Goal: Information Seeking & Learning: Compare options

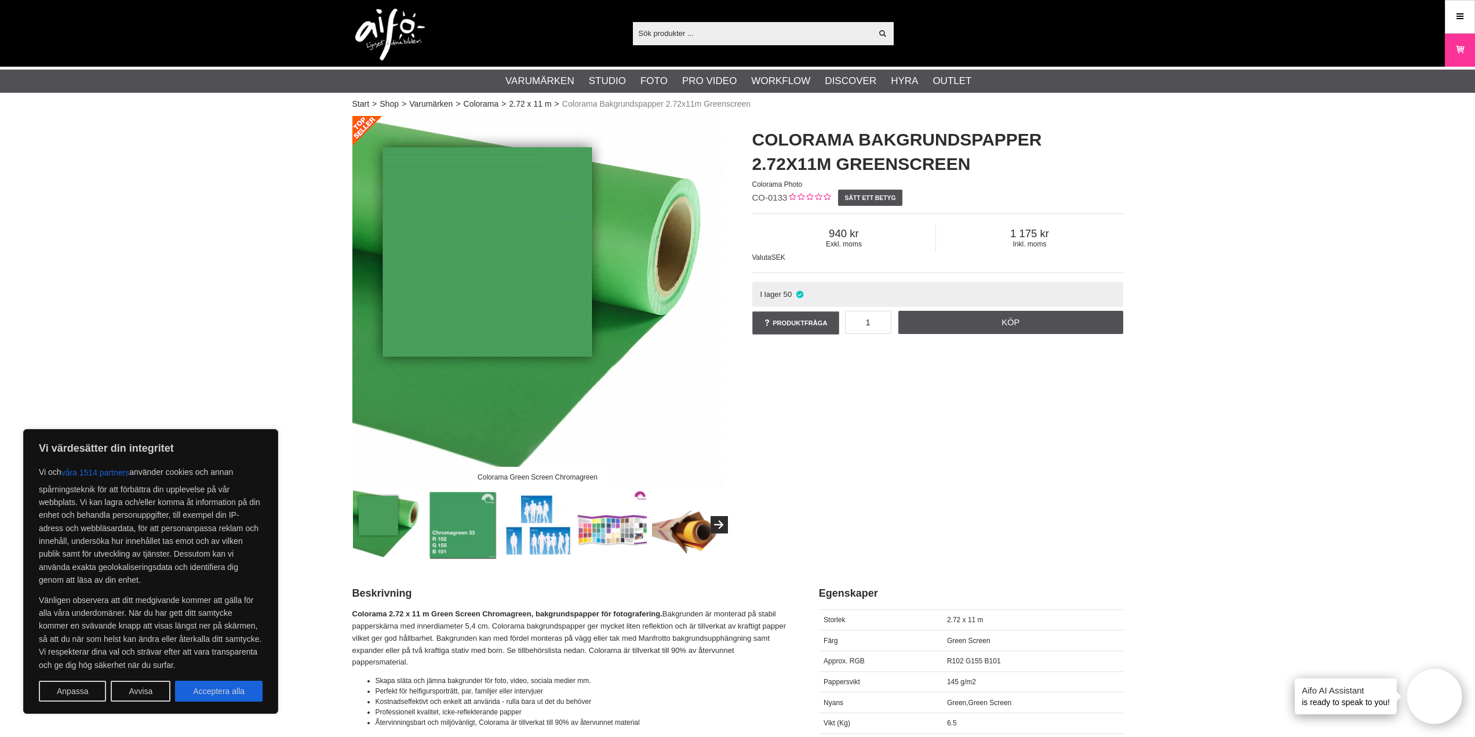
click at [465, 515] on img at bounding box center [463, 525] width 70 height 70
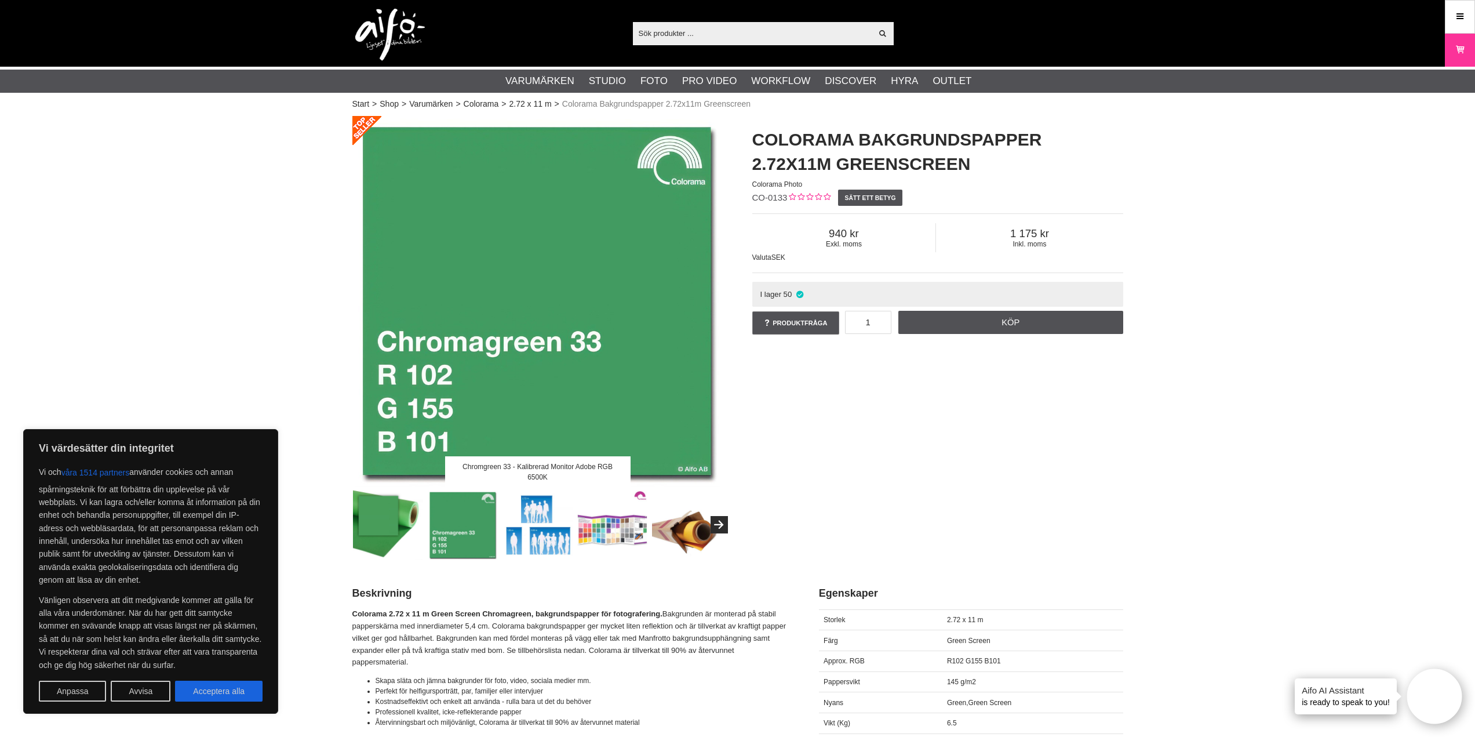
click at [535, 530] on img at bounding box center [537, 525] width 70 height 70
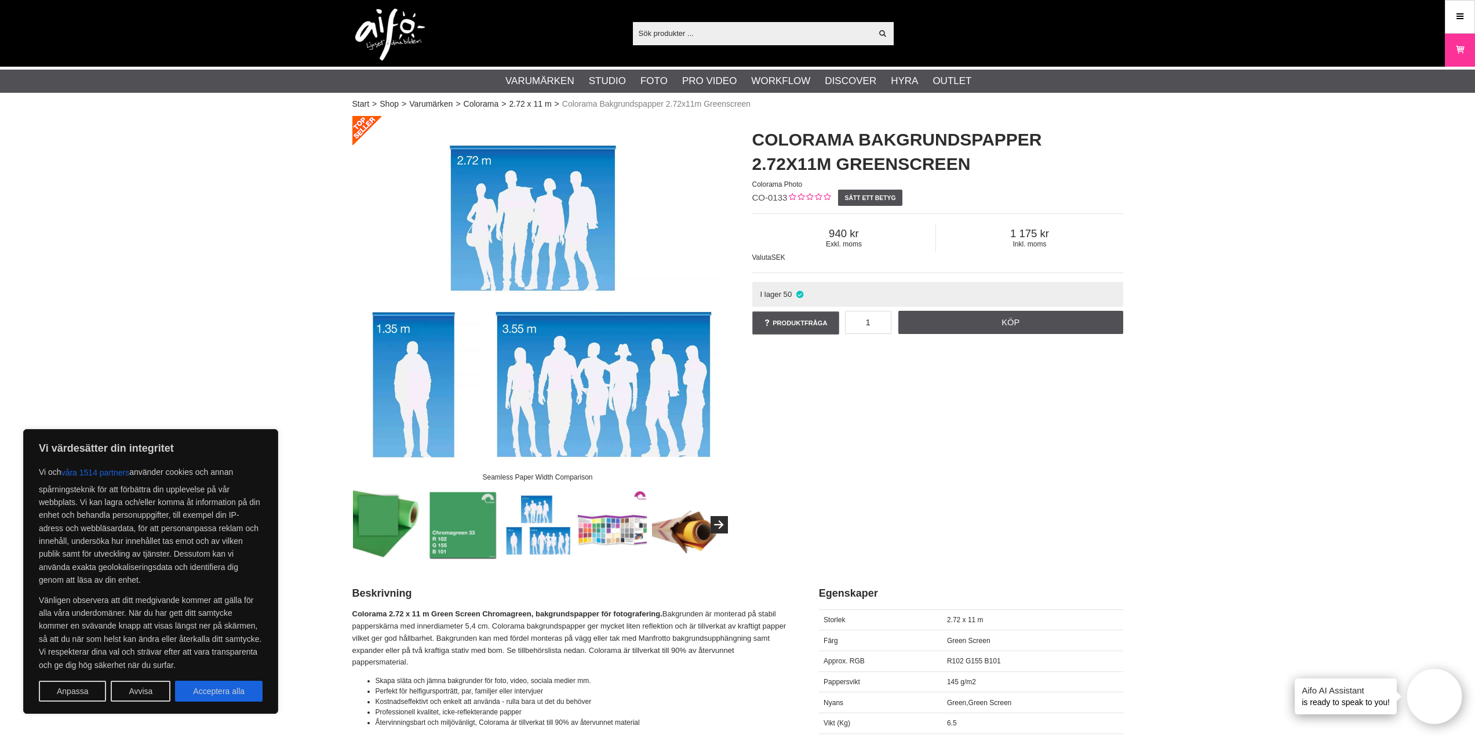
click at [627, 519] on img at bounding box center [612, 525] width 70 height 70
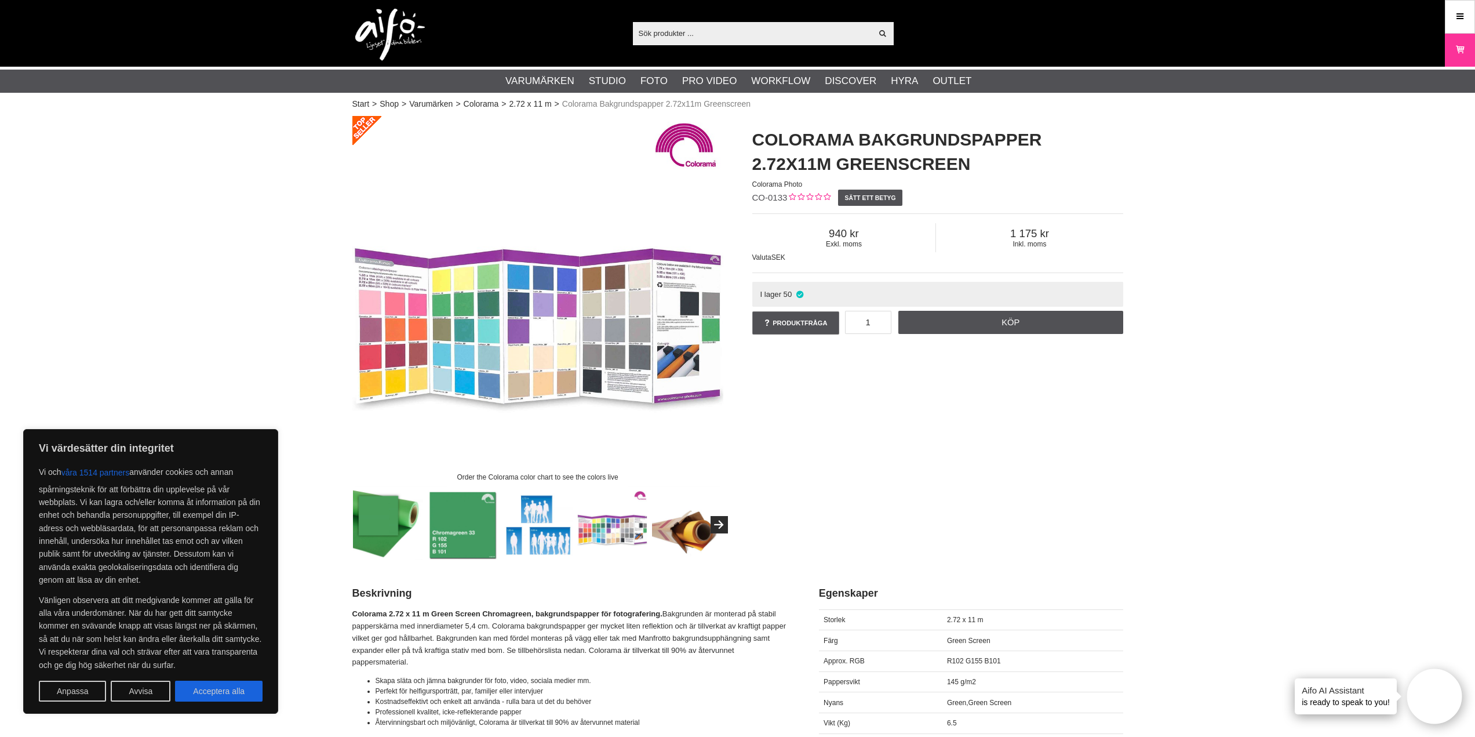
click at [698, 523] on img at bounding box center [687, 525] width 70 height 70
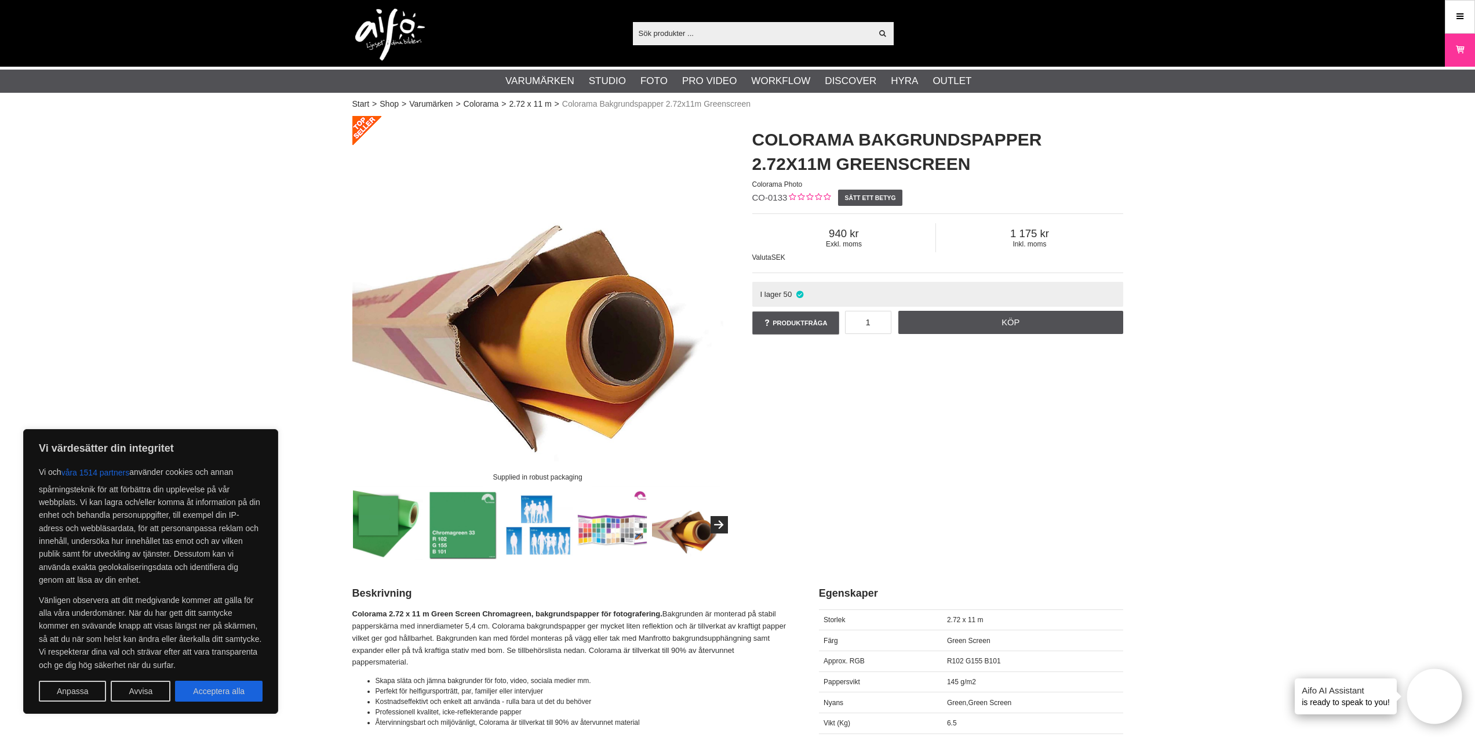
click at [510, 535] on img at bounding box center [537, 525] width 70 height 70
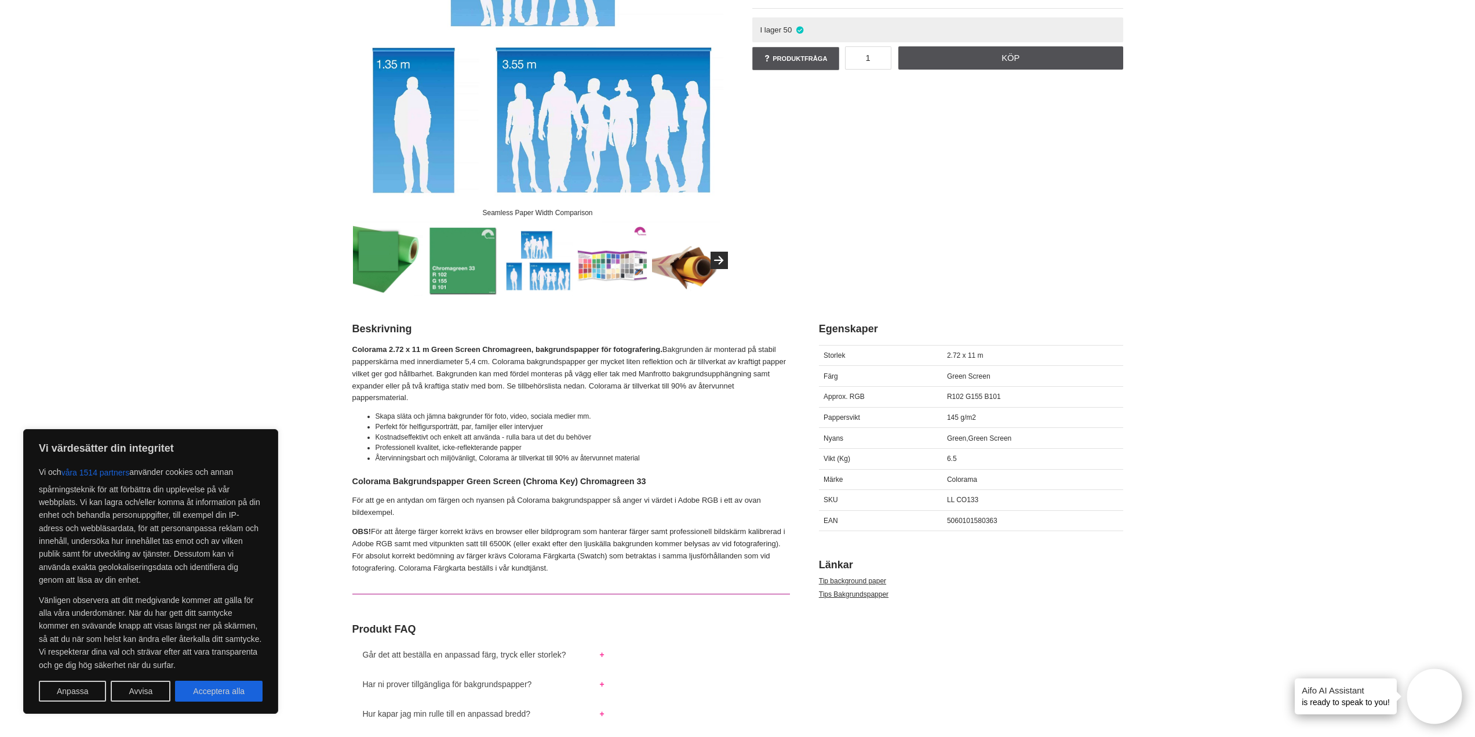
scroll to position [290, 0]
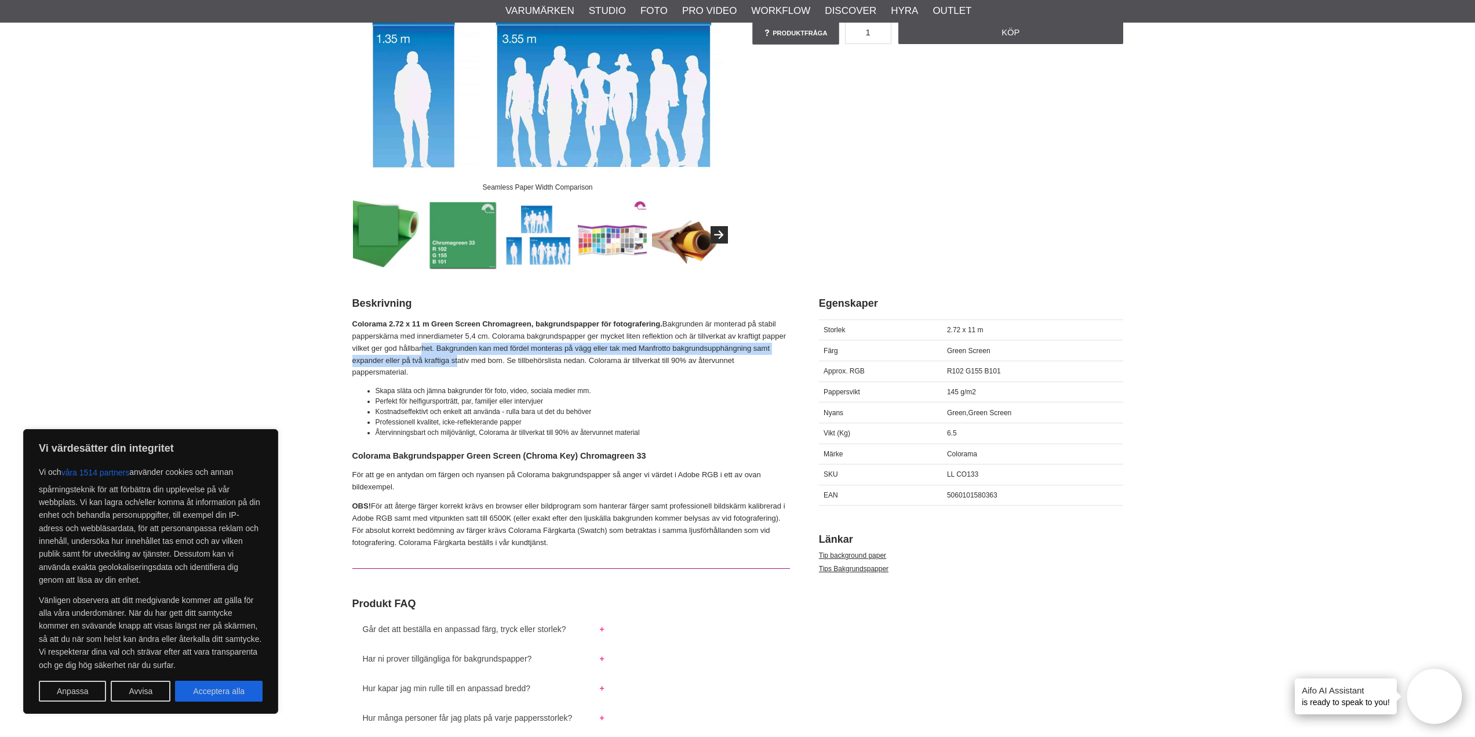
drag, startPoint x: 437, startPoint y: 349, endPoint x: 456, endPoint y: 364, distance: 24.3
click at [456, 364] on p "Colorama 2.72 x 11 m Green Screen Chromagreen, bakgrundspapper för fotograferin…" at bounding box center [571, 348] width 438 height 60
drag, startPoint x: 387, startPoint y: 503, endPoint x: 496, endPoint y: 499, distance: 108.5
click at [496, 499] on div "Colorama 2.72 x 11 m Green Screen Chromagreen, bakgrundspapper för fotograferin…" at bounding box center [571, 593] width 438 height 551
click at [124, 686] on button "Avvisa" at bounding box center [141, 690] width 60 height 21
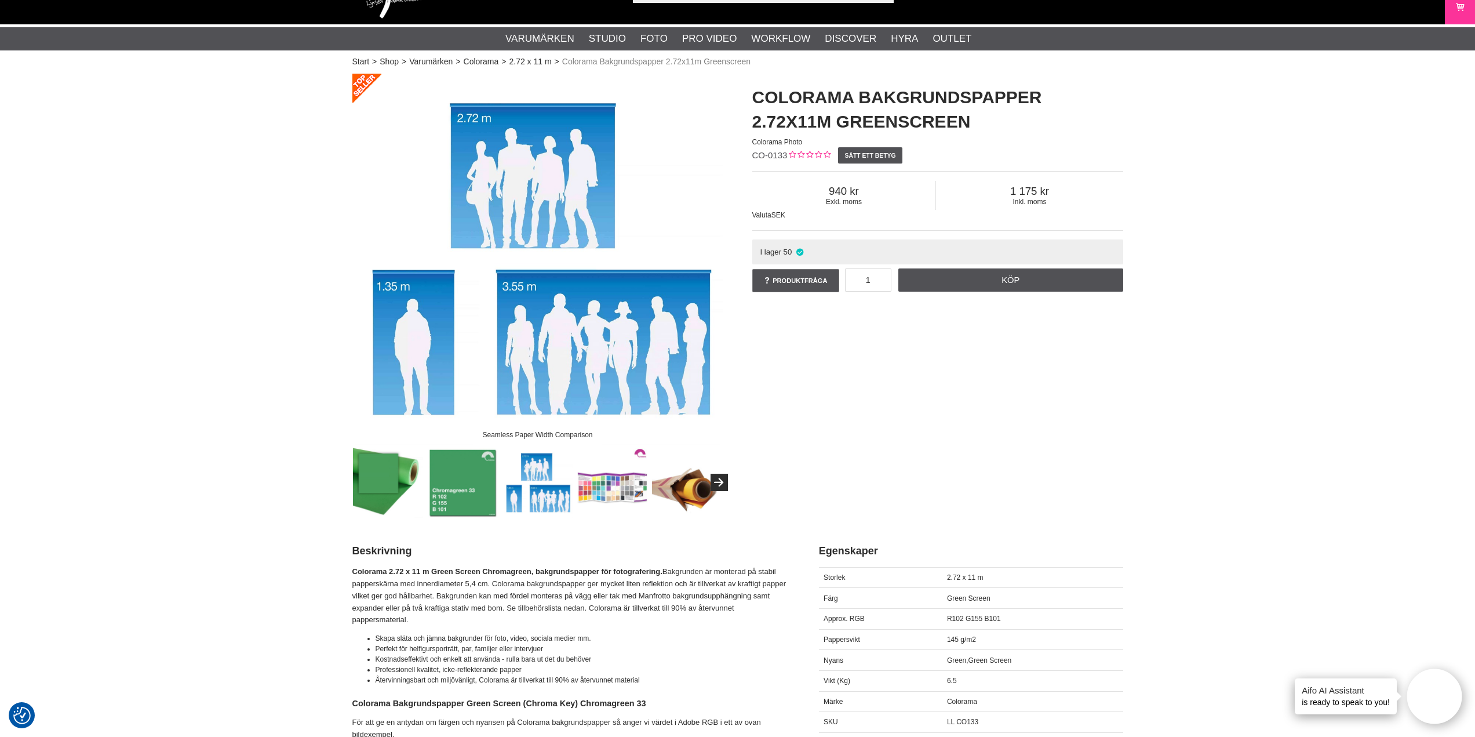
scroll to position [58, 0]
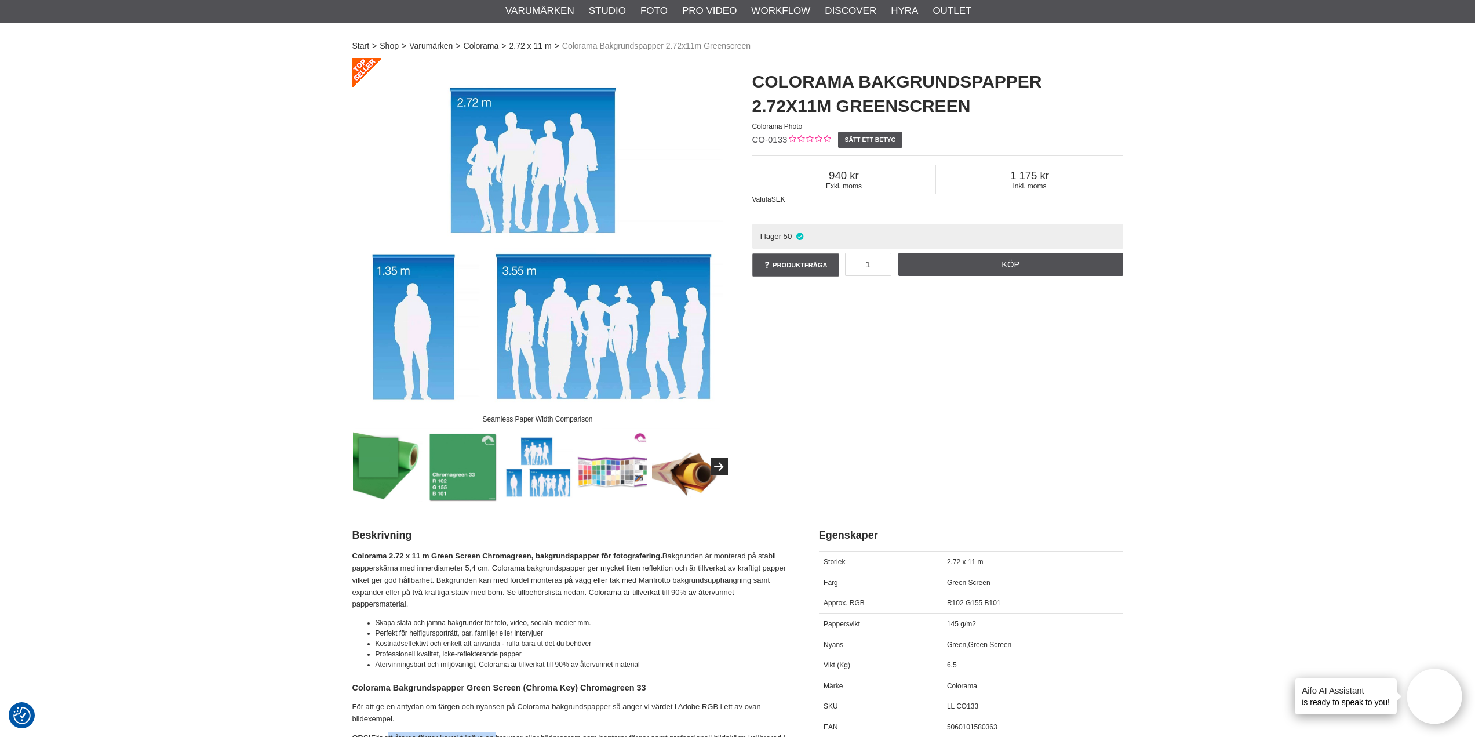
click at [387, 466] on img at bounding box center [388, 467] width 70 height 70
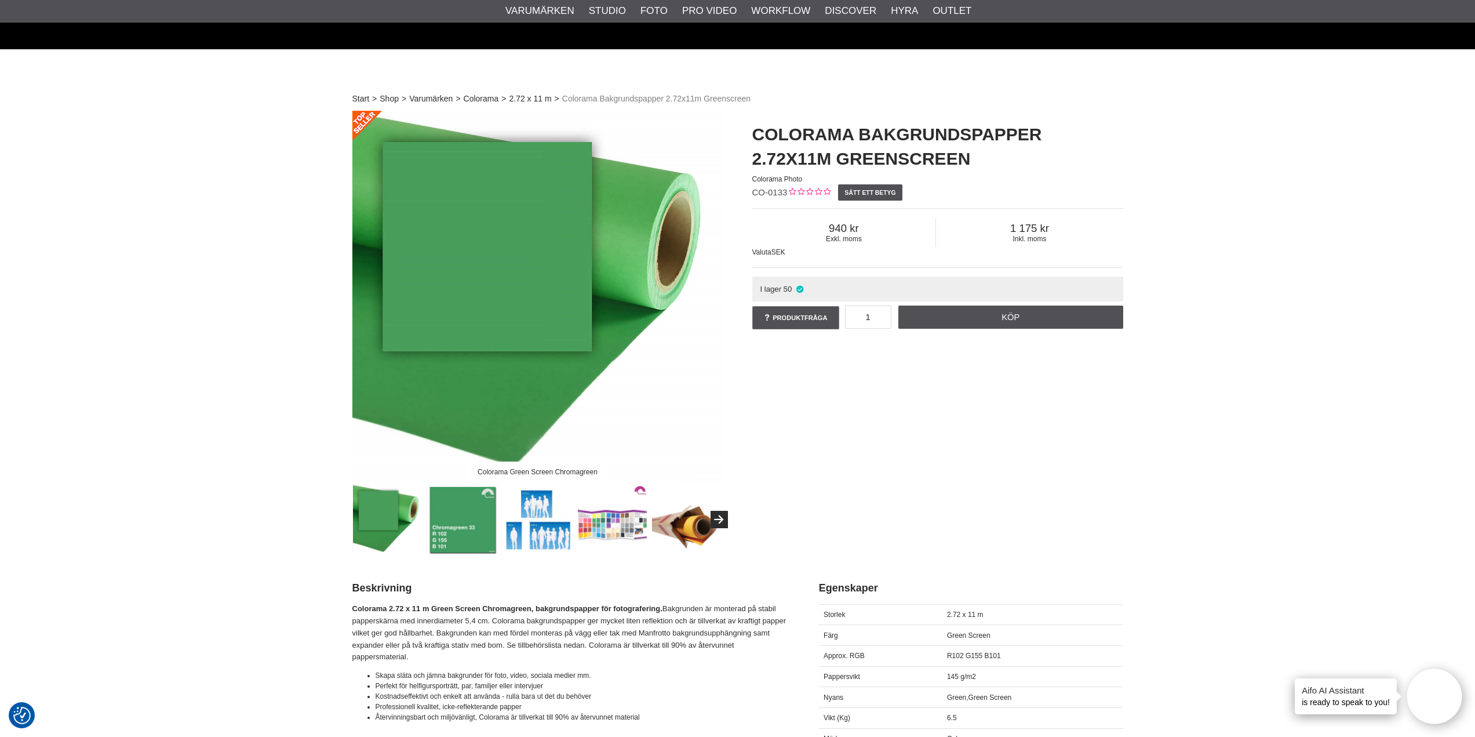
scroll to position [0, 0]
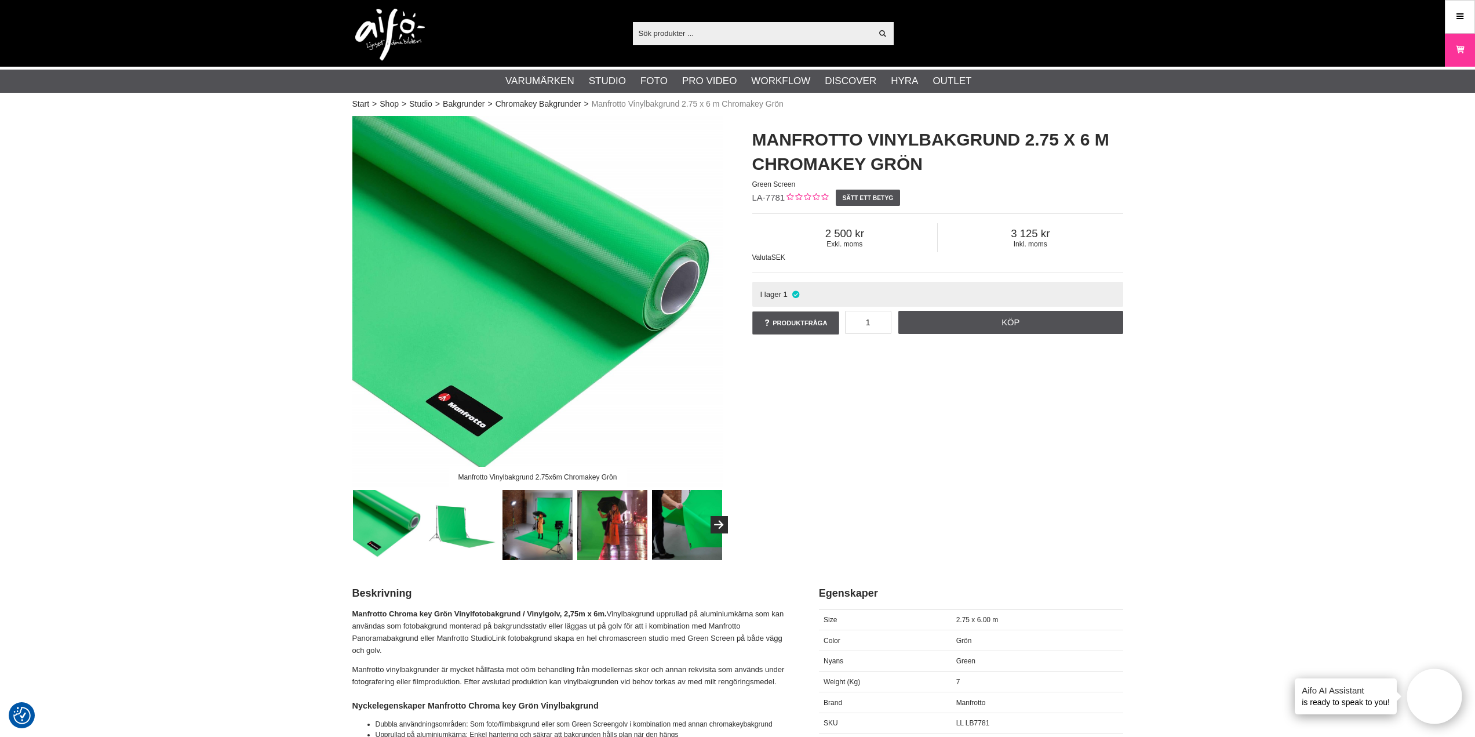
click at [457, 370] on img at bounding box center [537, 301] width 371 height 371
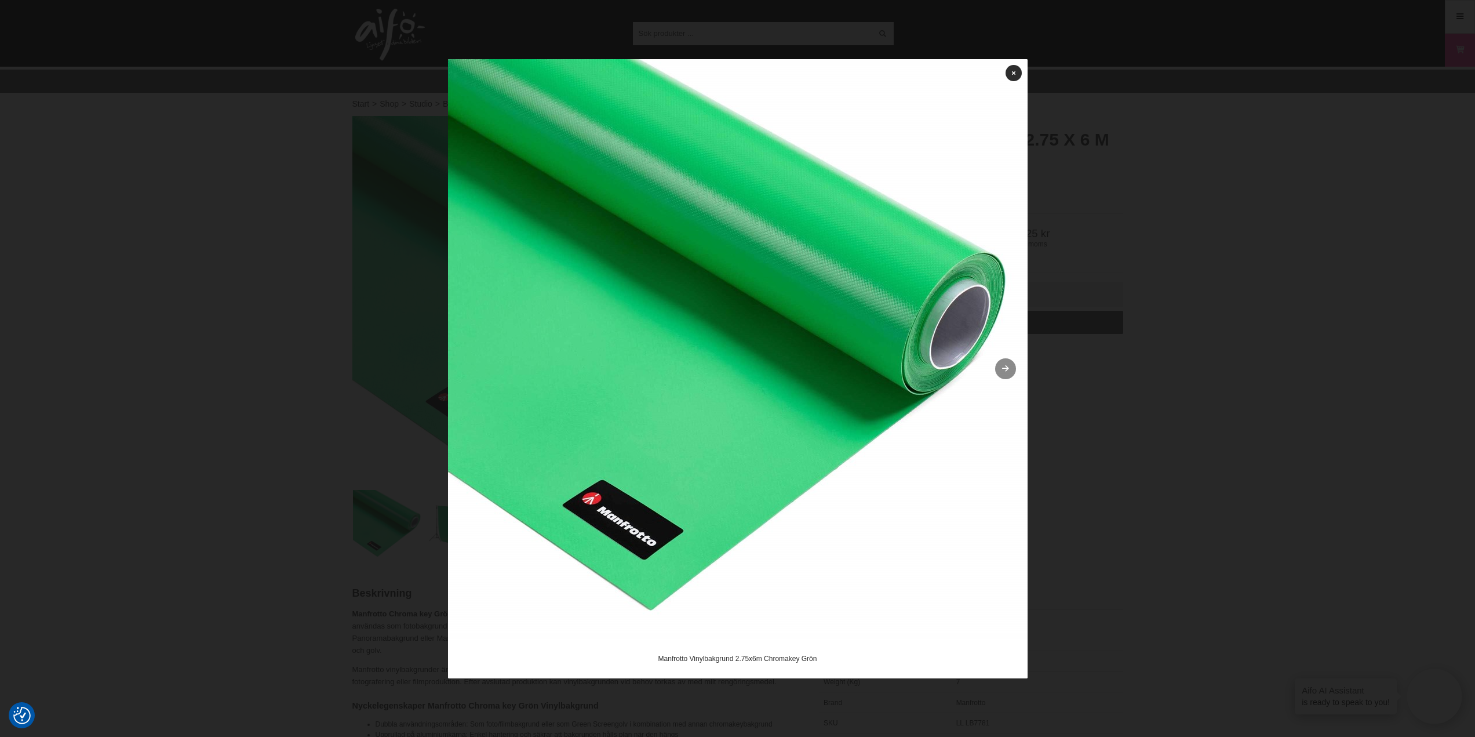
click at [1004, 369] on icon at bounding box center [1005, 369] width 10 height 8
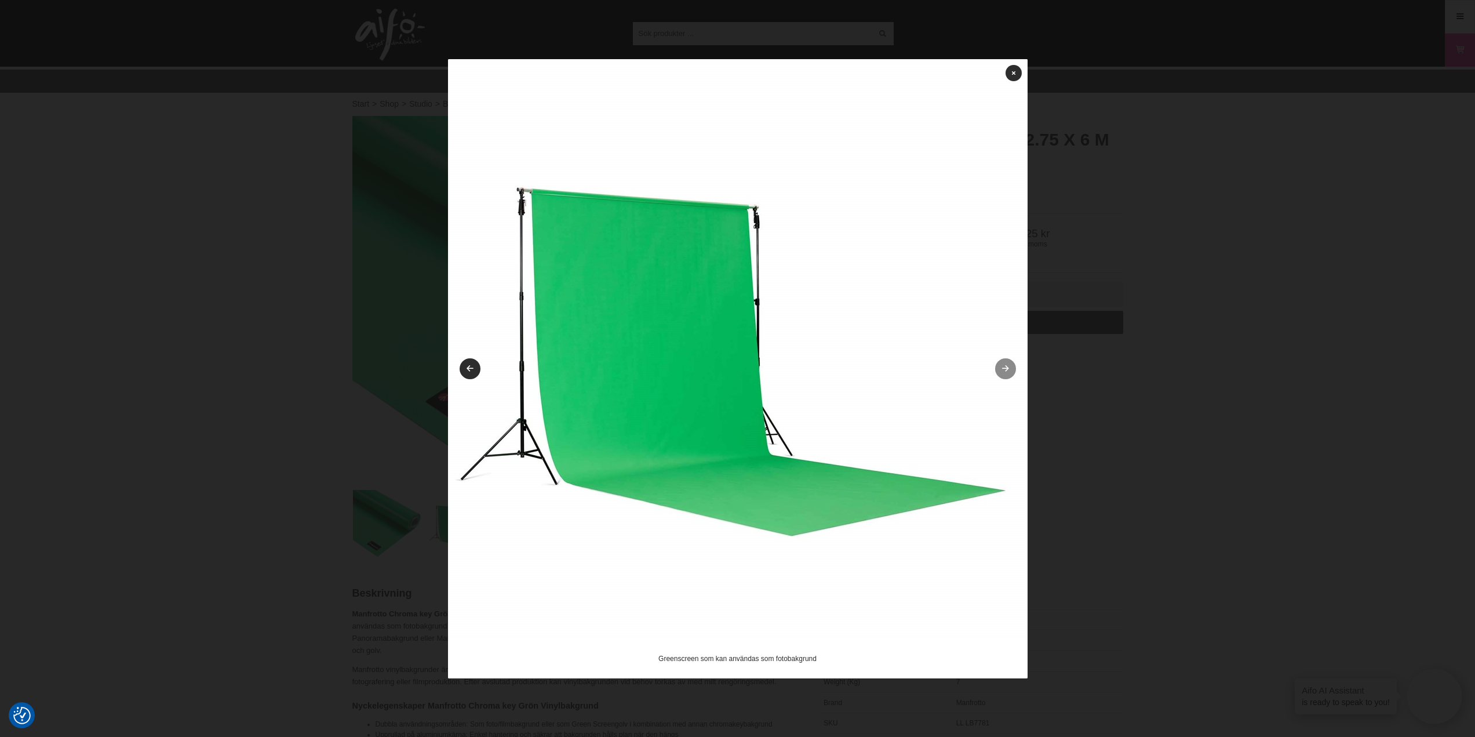
click at [1004, 369] on icon at bounding box center [1005, 369] width 10 height 8
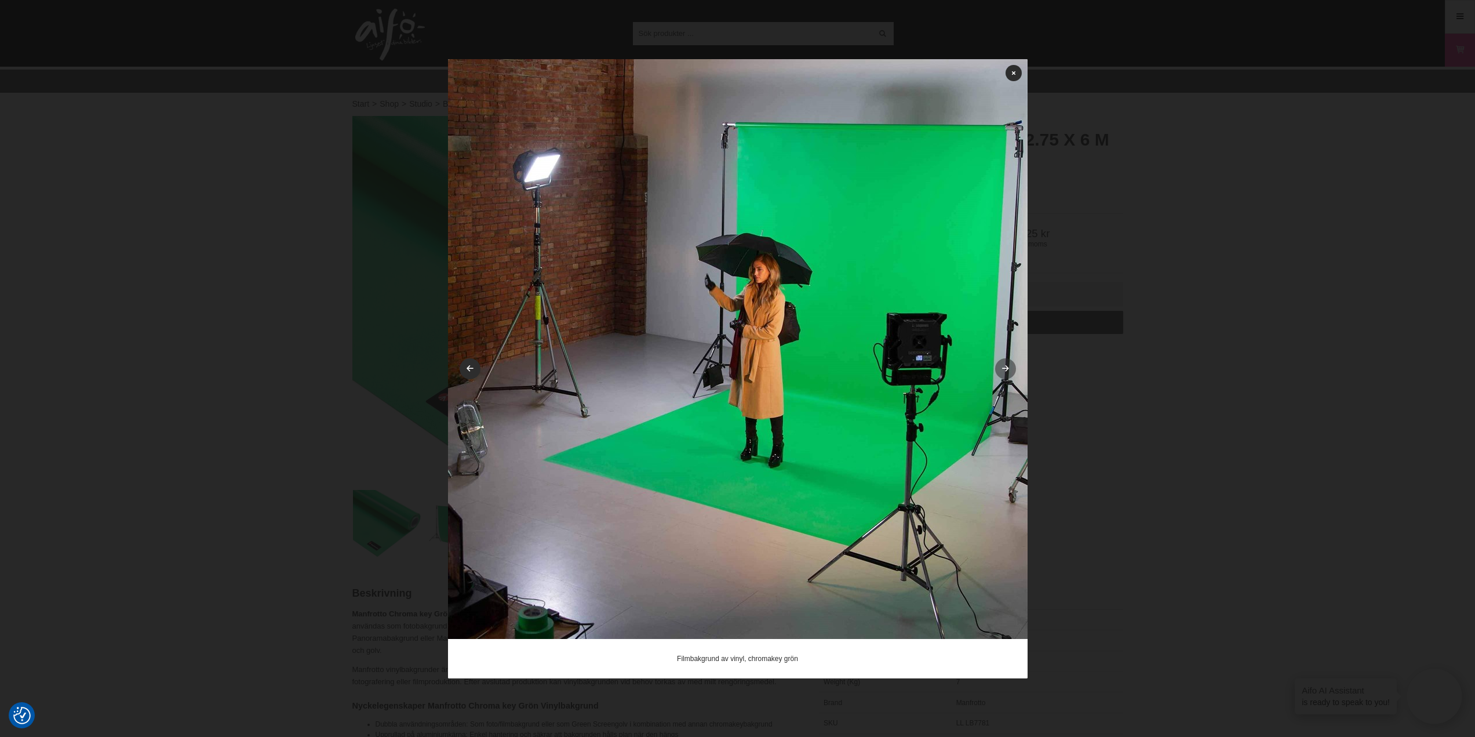
click at [1004, 369] on icon at bounding box center [1005, 369] width 10 height 8
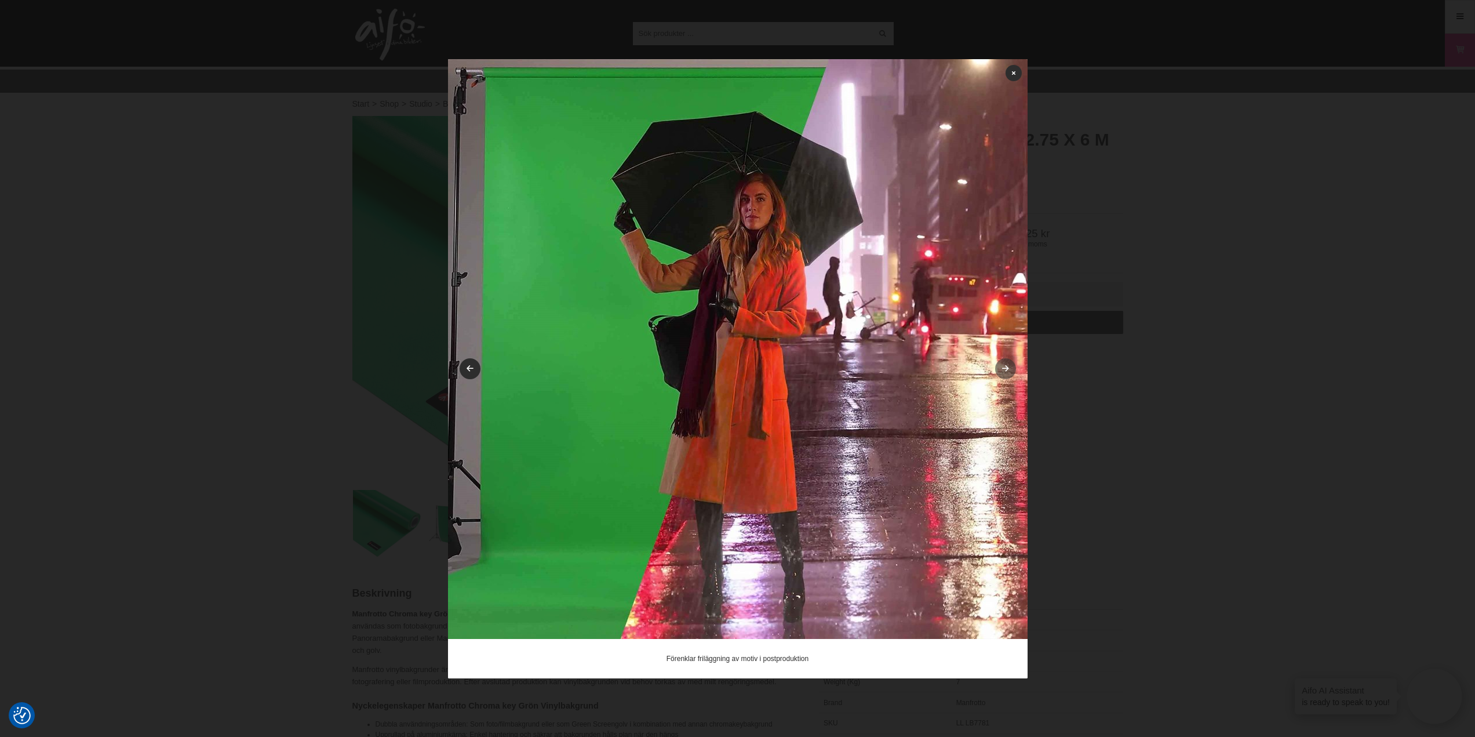
click at [1005, 370] on icon at bounding box center [1005, 369] width 10 height 8
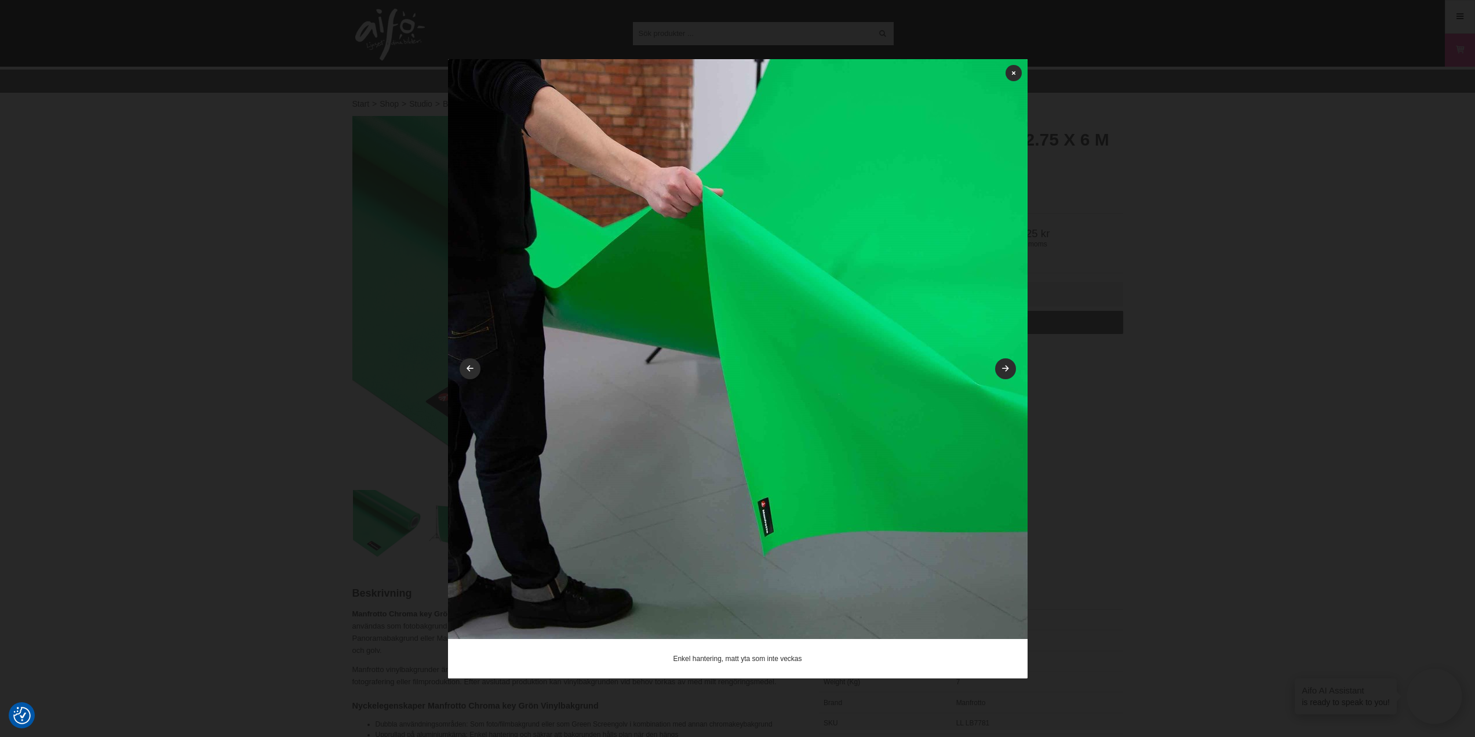
click at [996, 374] on img at bounding box center [738, 349] width 580 height 580
click at [1012, 72] on icon at bounding box center [1013, 73] width 3 height 6
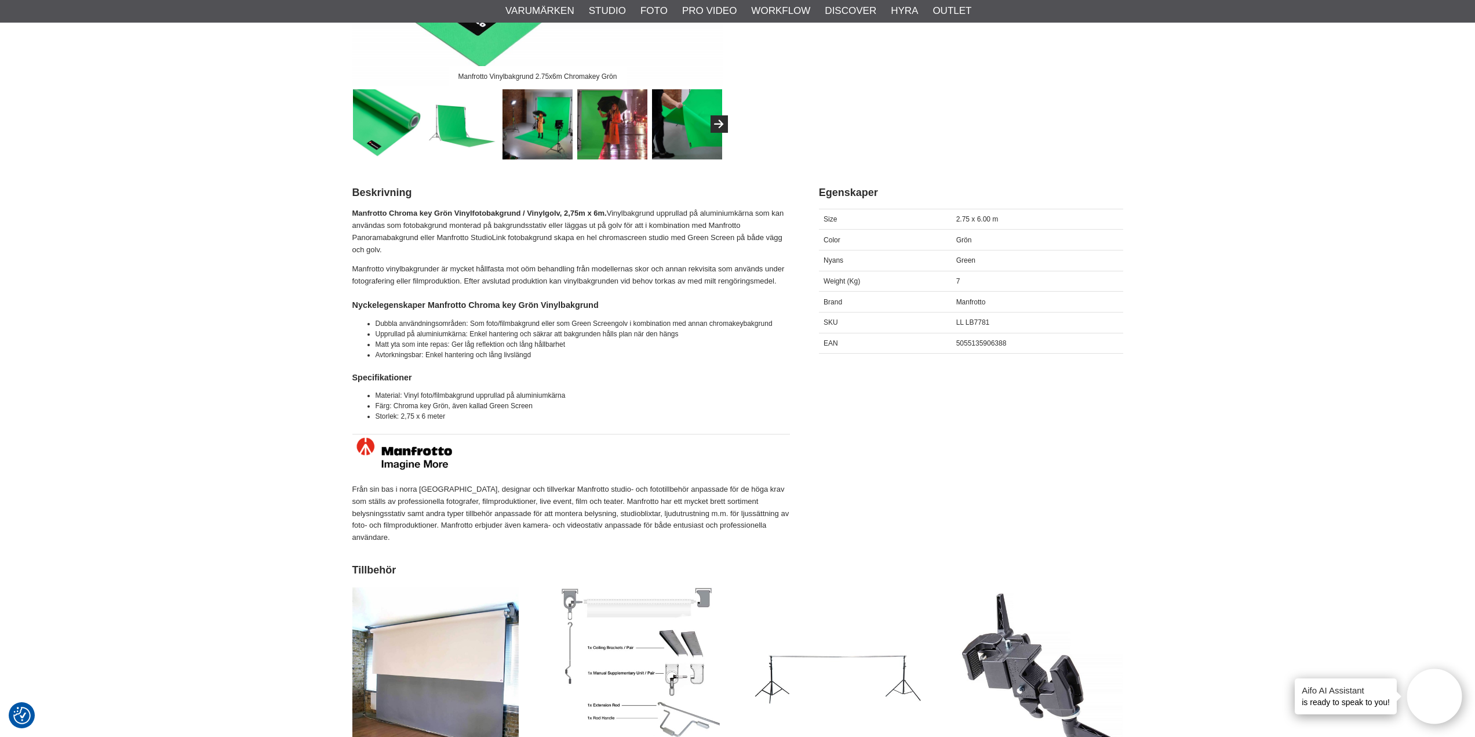
scroll to position [406, 0]
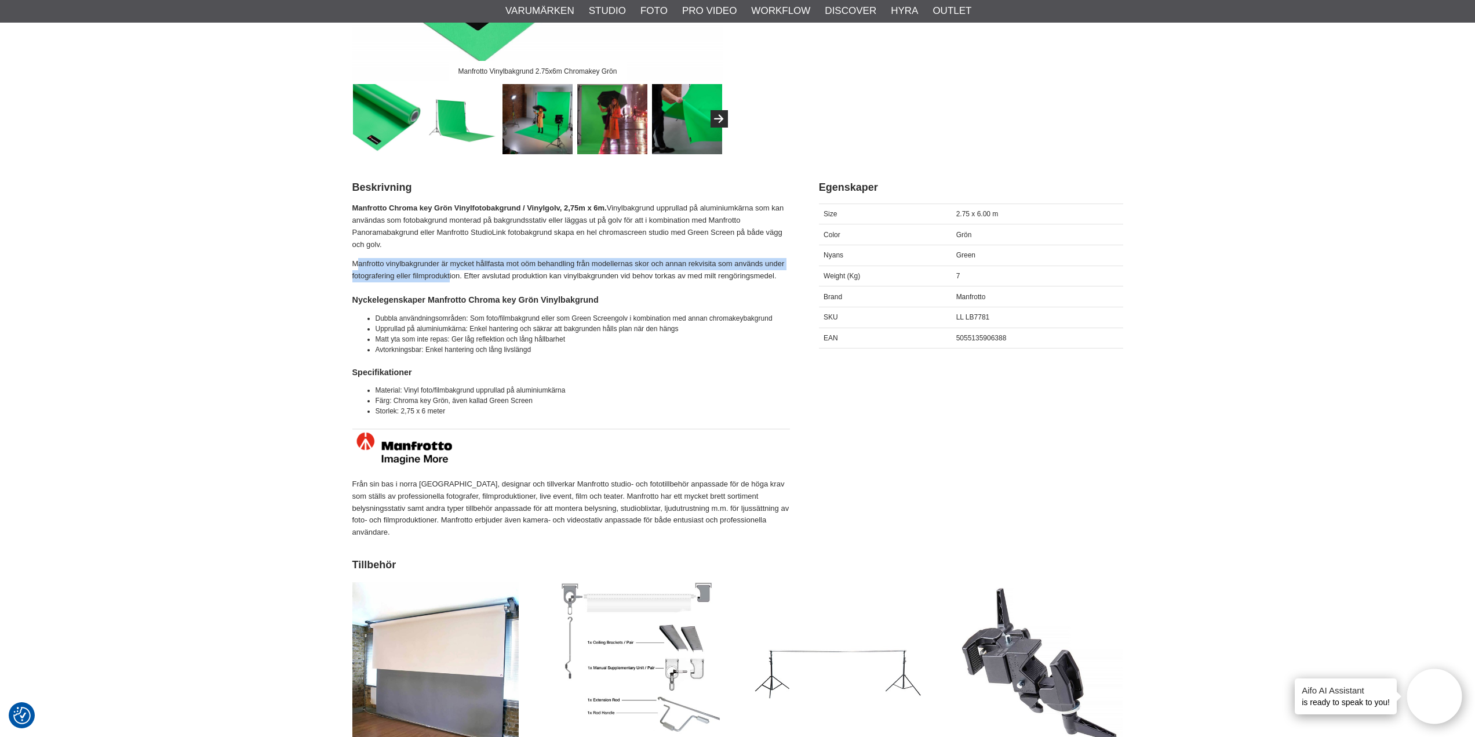
drag, startPoint x: 360, startPoint y: 256, endPoint x: 450, endPoint y: 273, distance: 92.0
click at [450, 273] on div "Manfrotto Chroma key Grön Vinylfotobakgrund / Vinylgolv, 2,75m x 6m. Vinylbakgr…" at bounding box center [571, 370] width 438 height 336
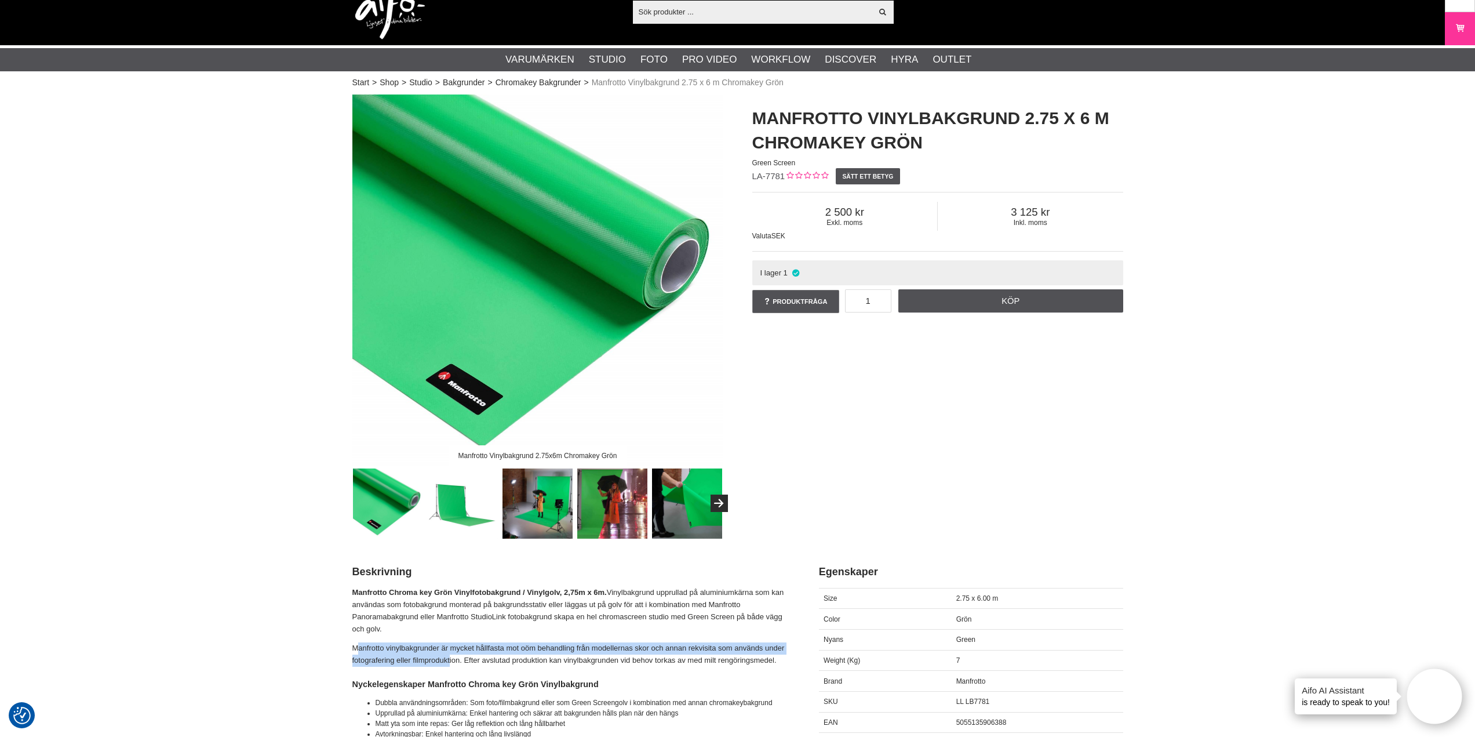
scroll to position [58, 0]
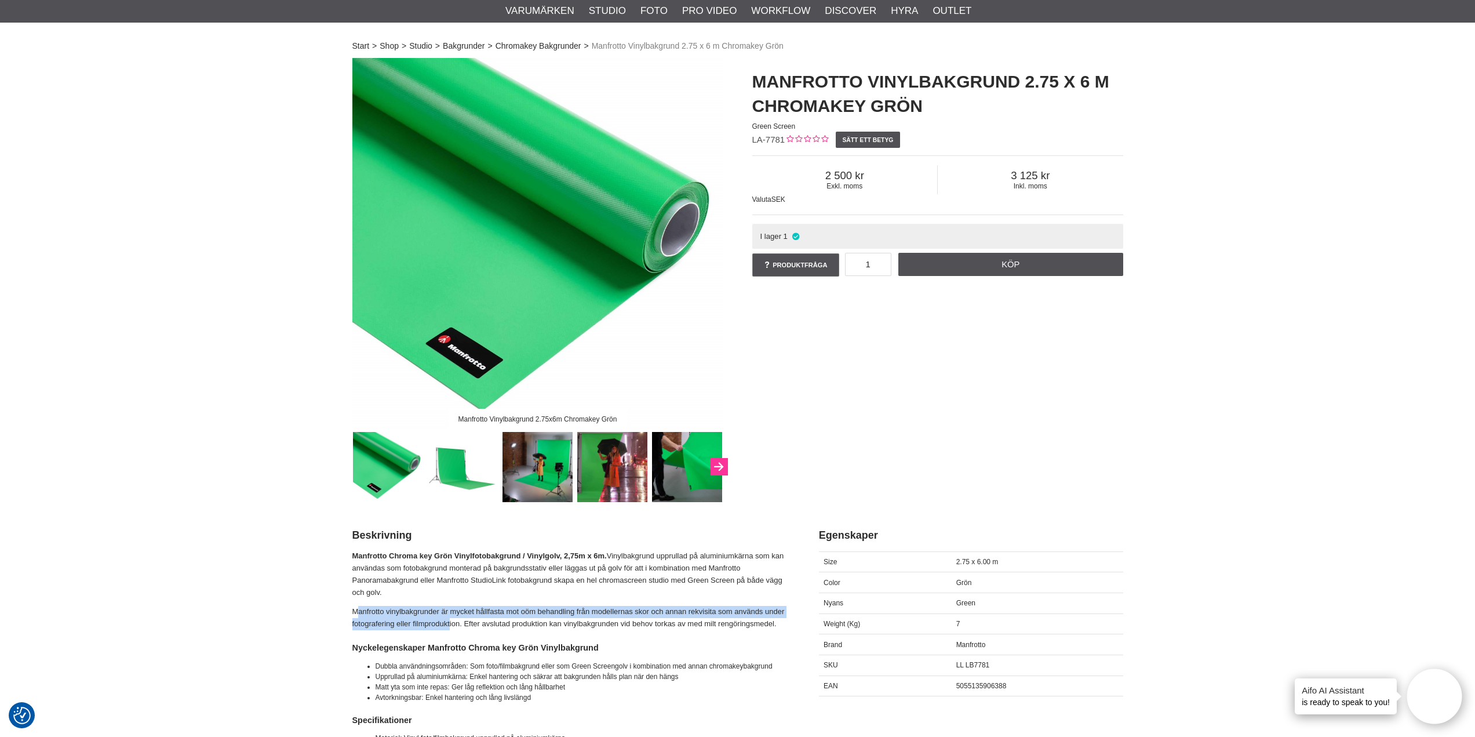
click at [723, 461] on button "Next" at bounding box center [719, 466] width 17 height 17
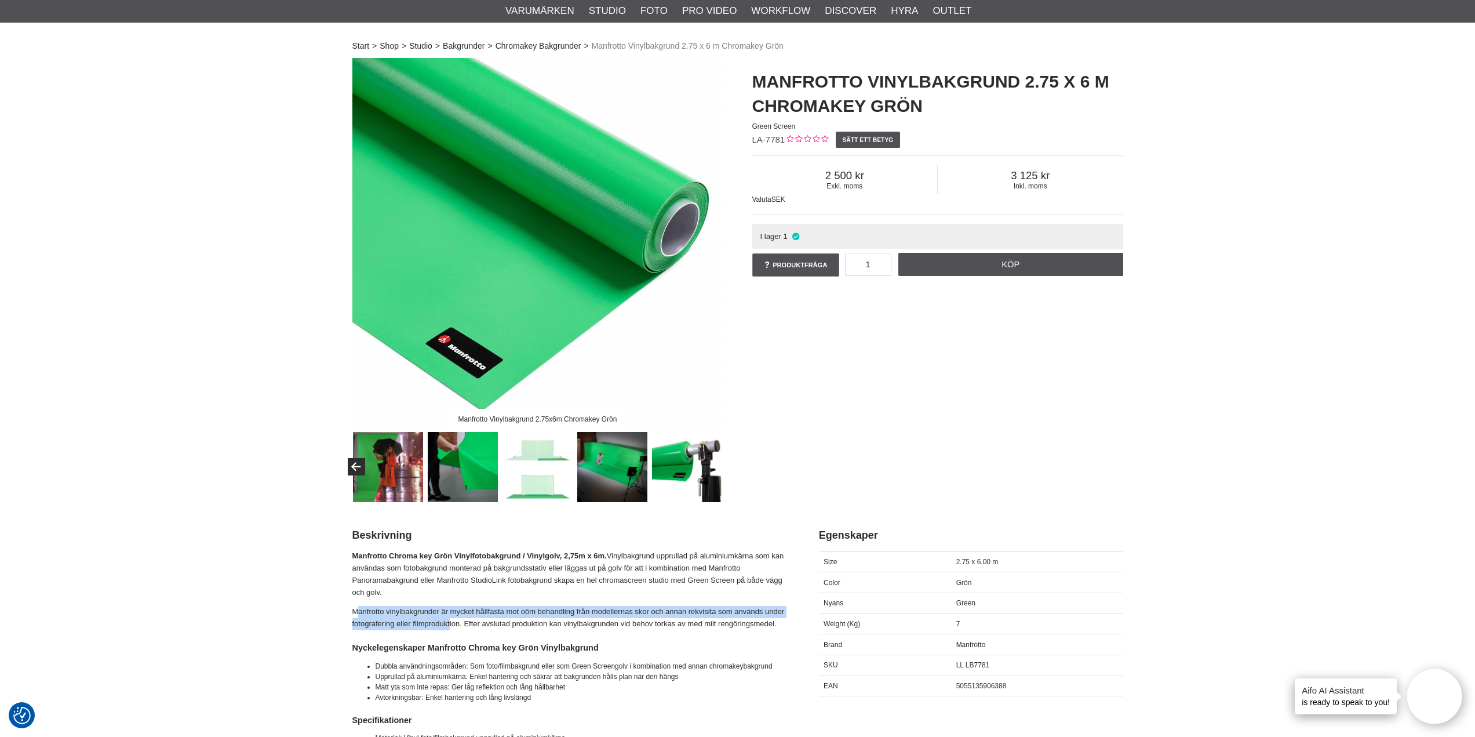
click at [723, 461] on div at bounding box center [425, 467] width 598 height 70
click at [603, 460] on img at bounding box center [612, 467] width 70 height 70
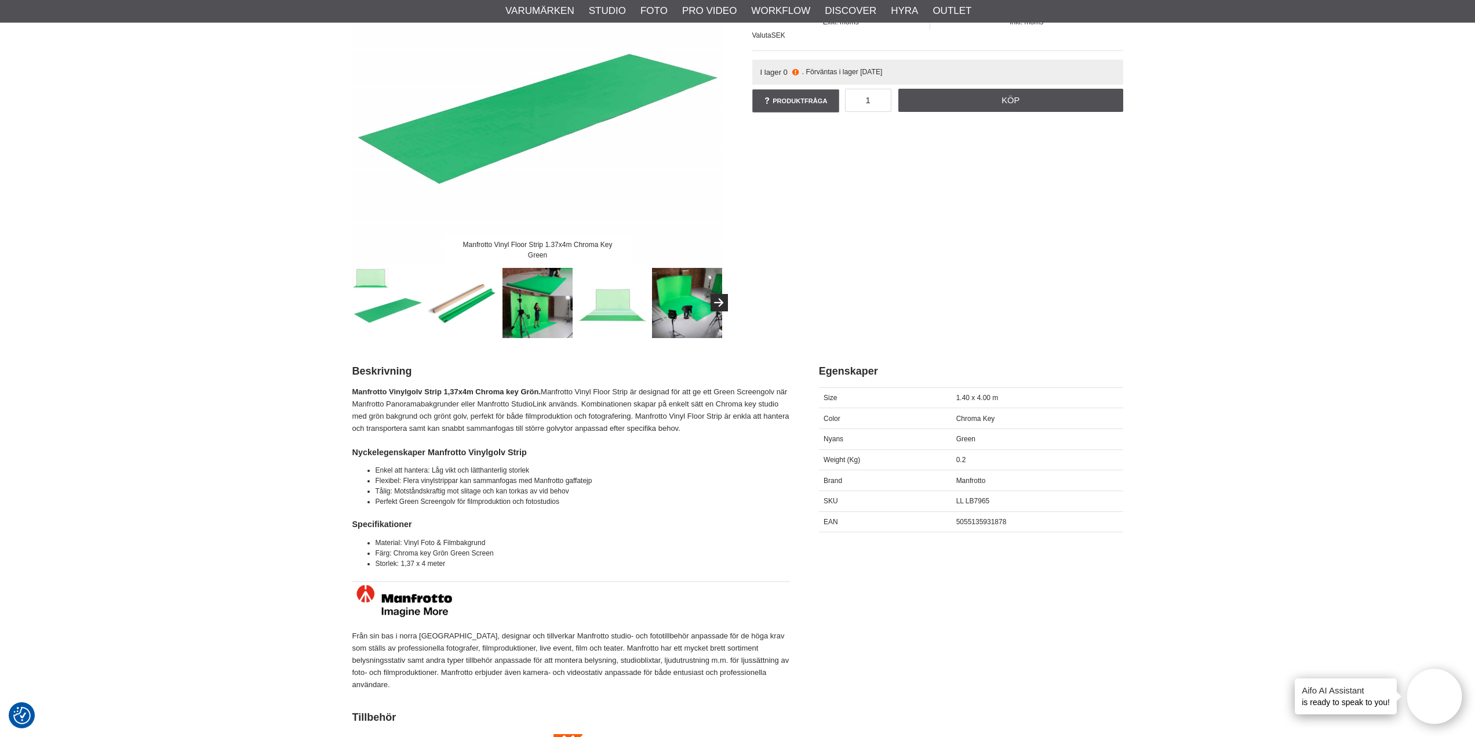
scroll to position [232, 0]
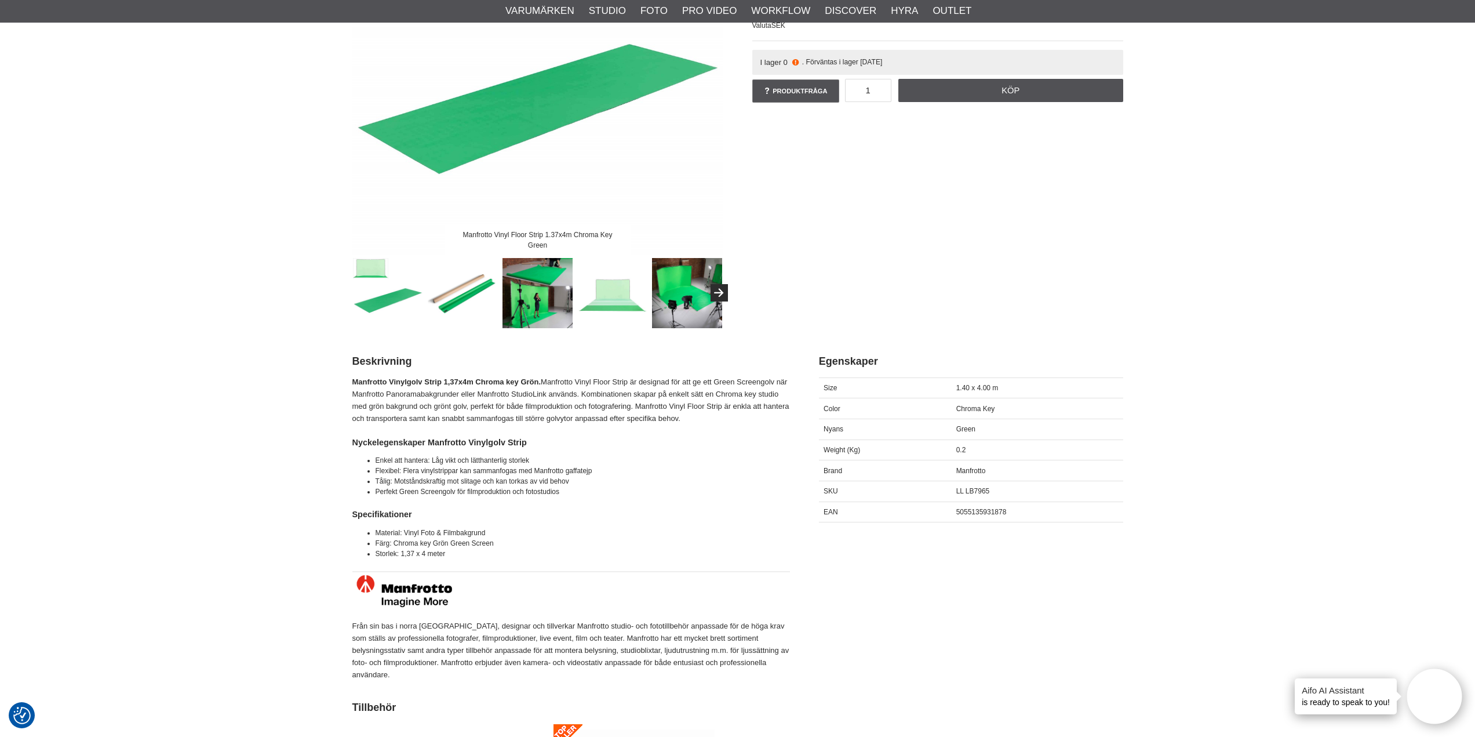
click at [563, 287] on img at bounding box center [537, 293] width 70 height 70
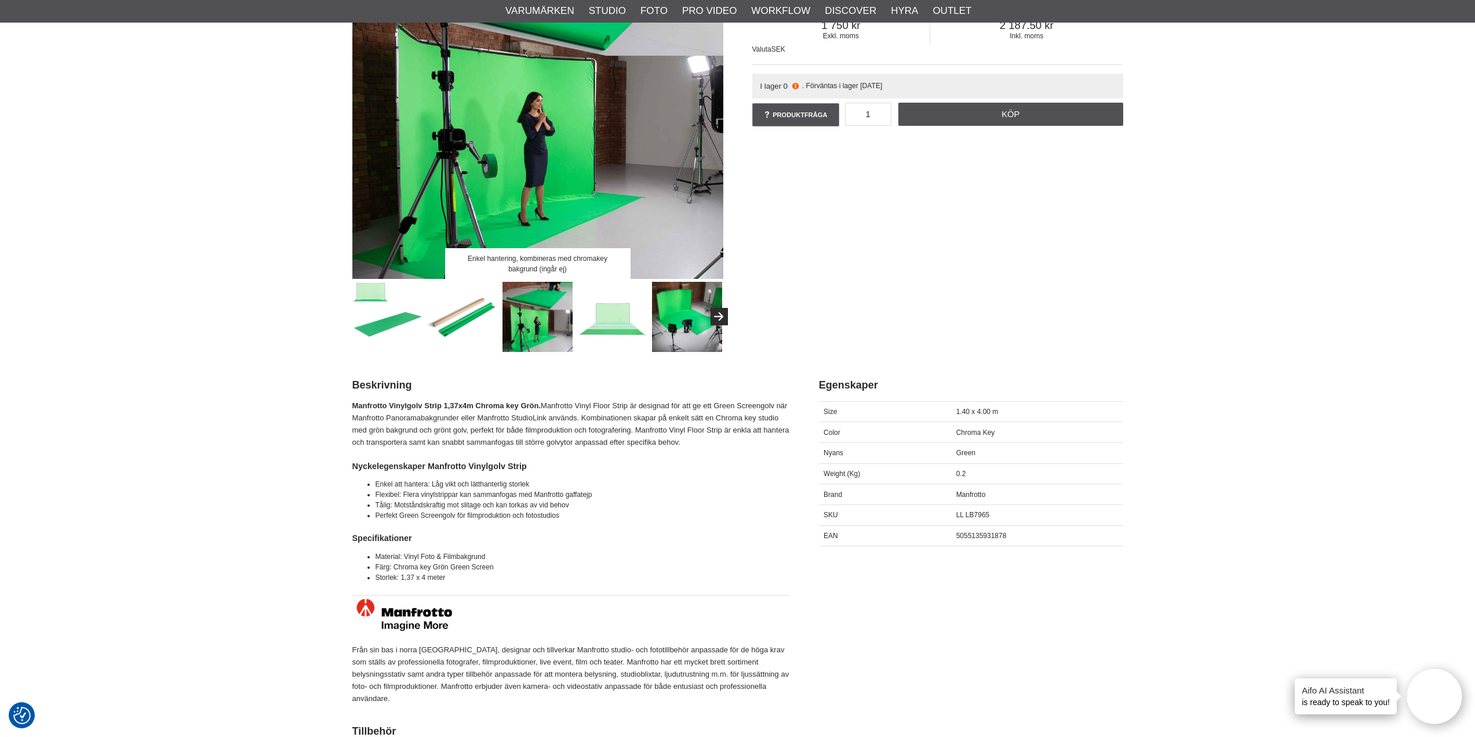
scroll to position [116, 0]
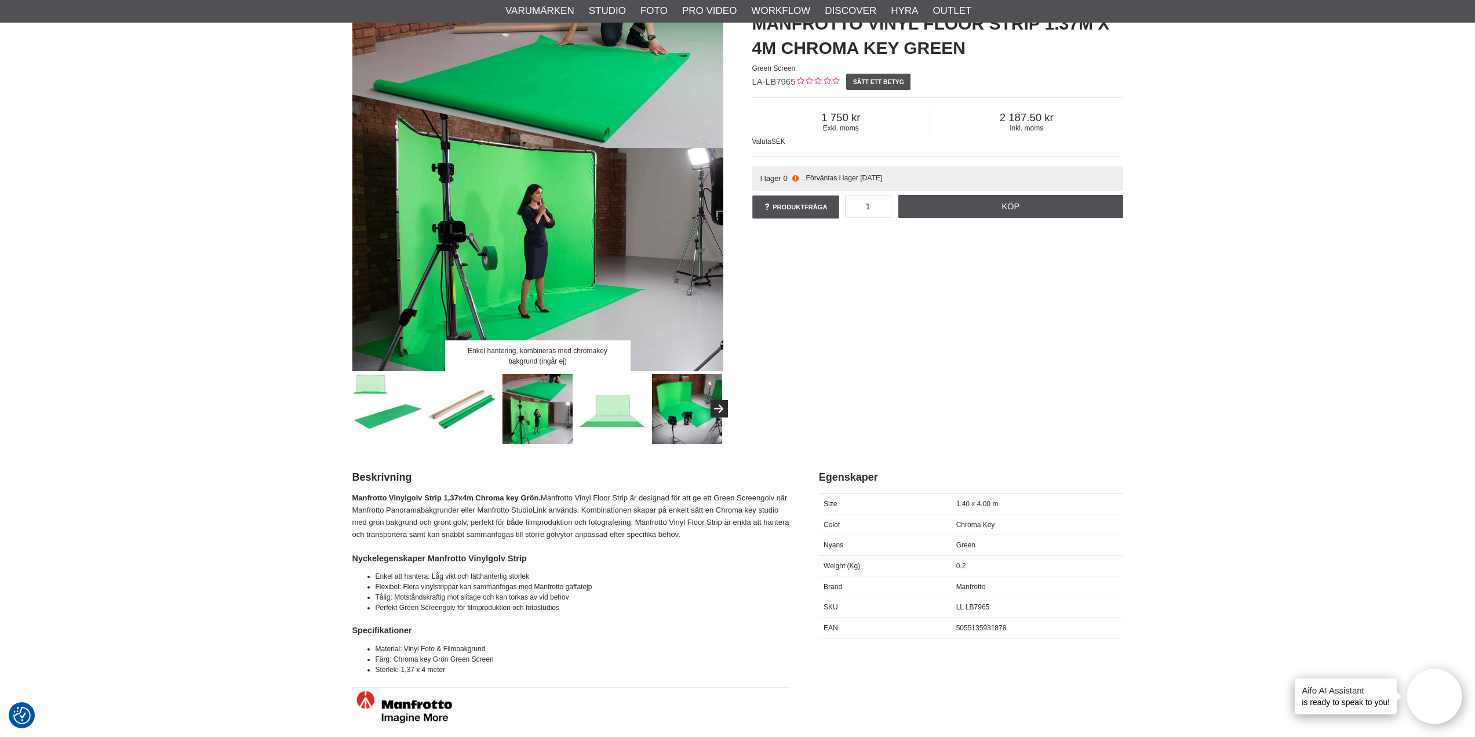
click at [531, 241] on img at bounding box center [537, 185] width 371 height 371
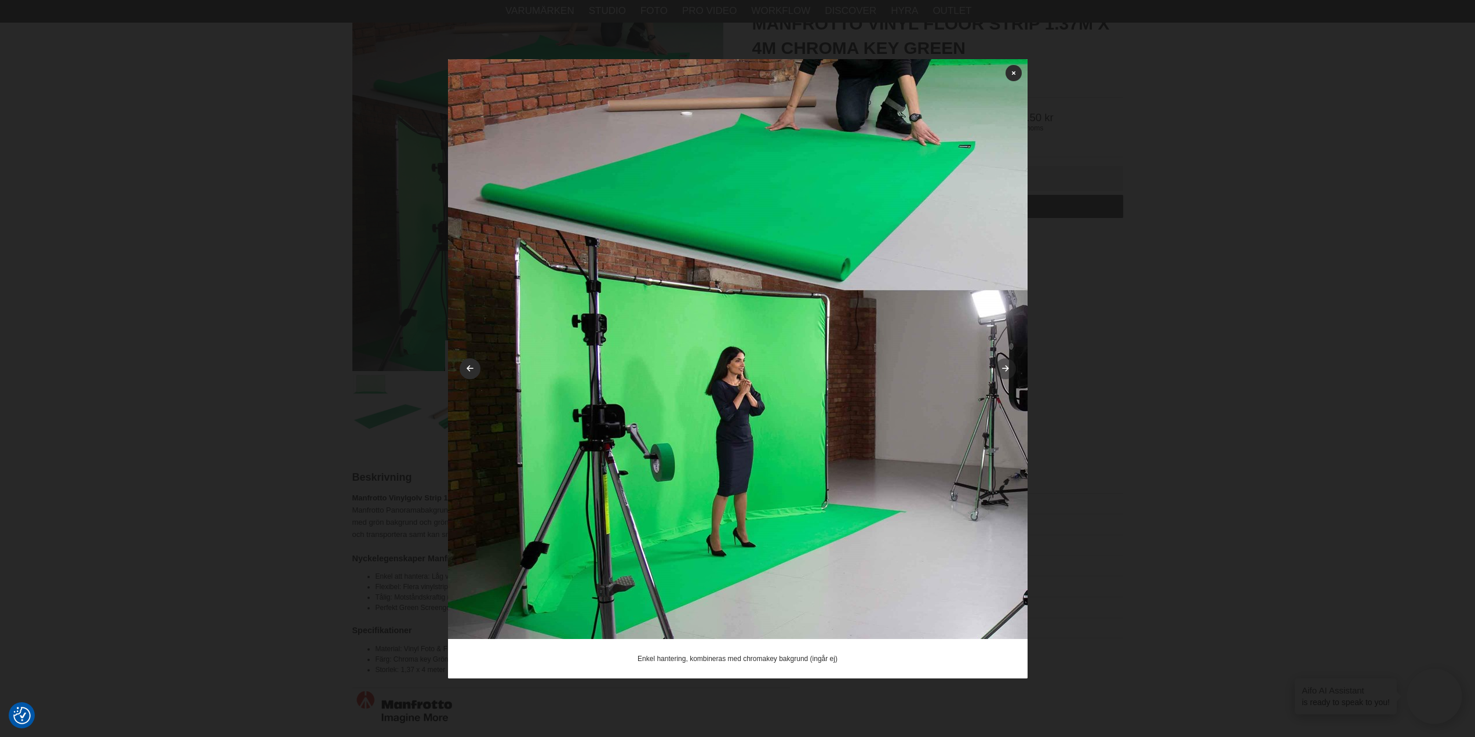
click at [1002, 367] on icon at bounding box center [1005, 369] width 10 height 8
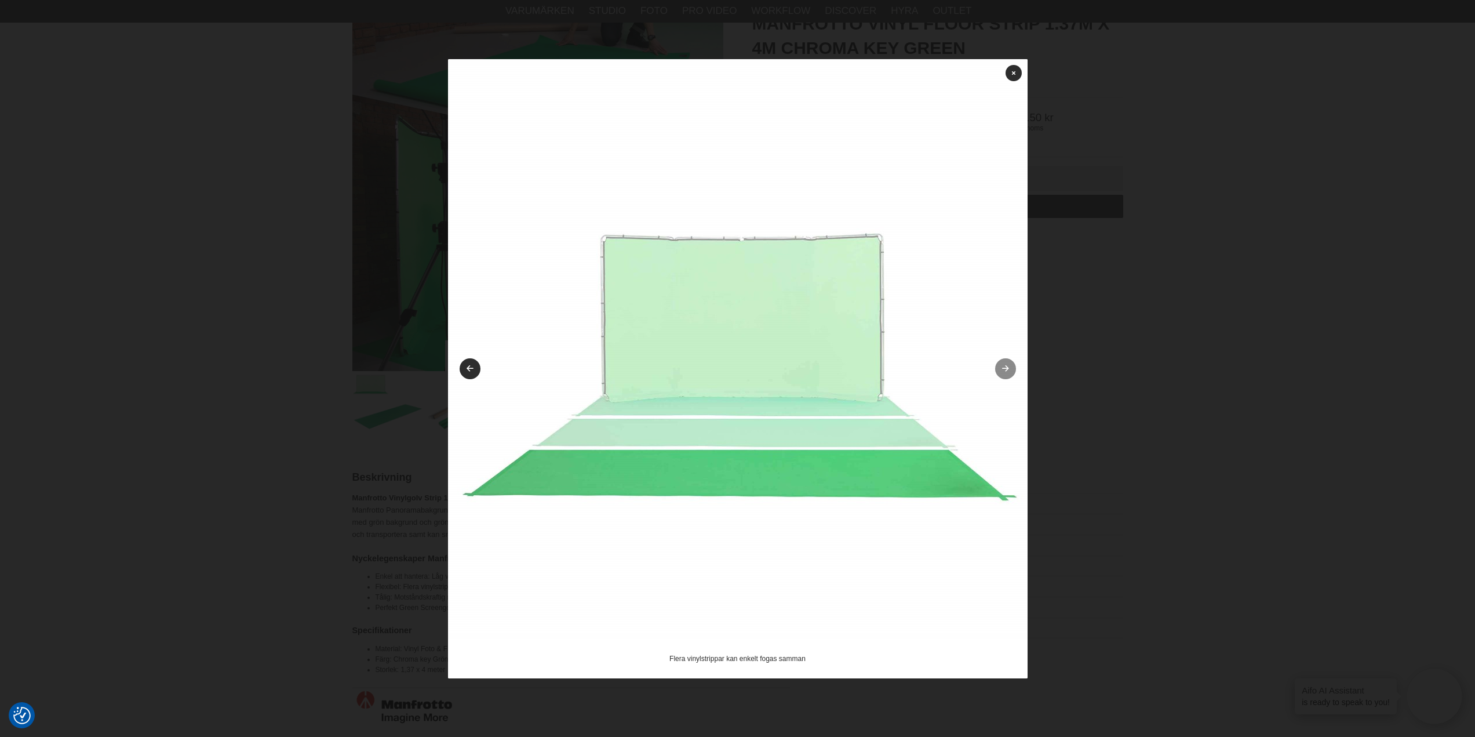
click at [1012, 365] on link at bounding box center [1005, 368] width 21 height 21
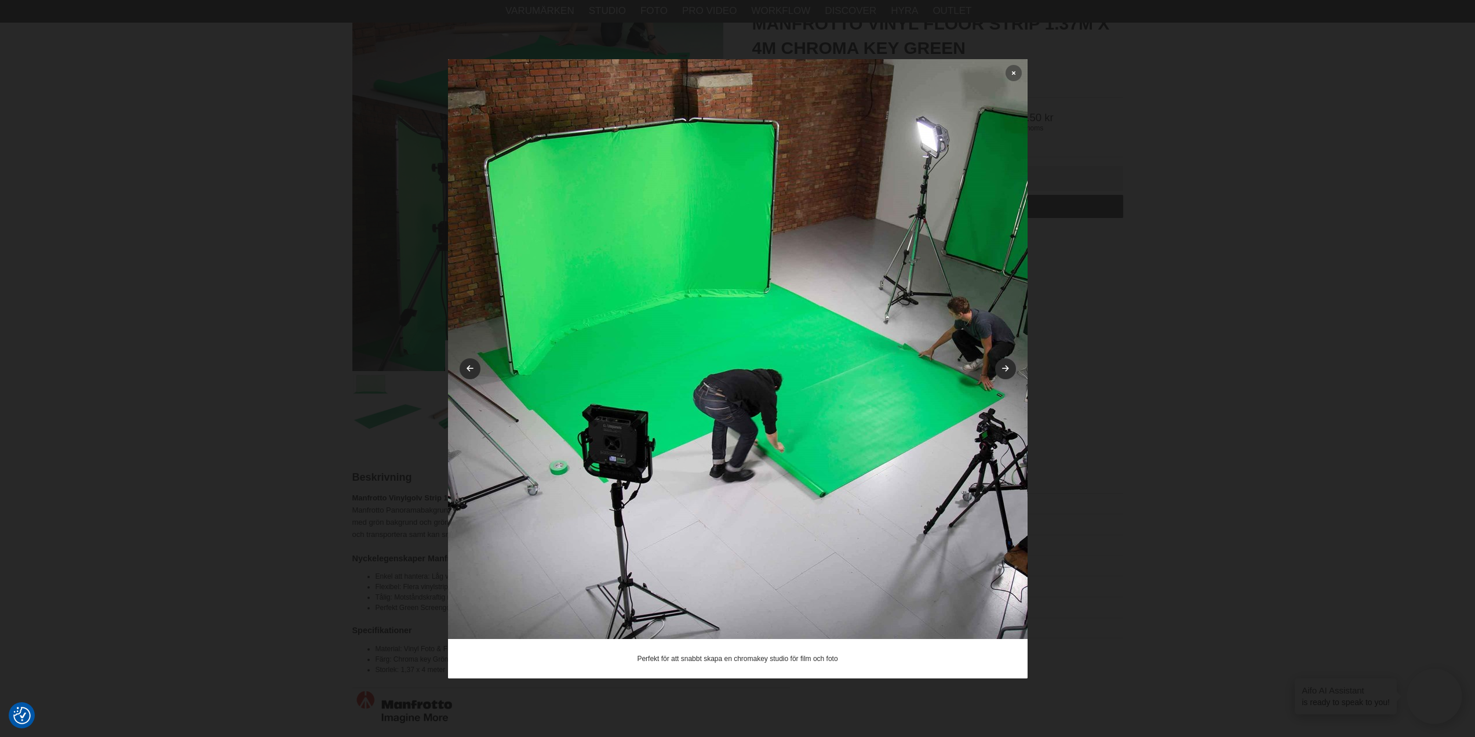
click at [1018, 74] on link at bounding box center [1014, 73] width 16 height 16
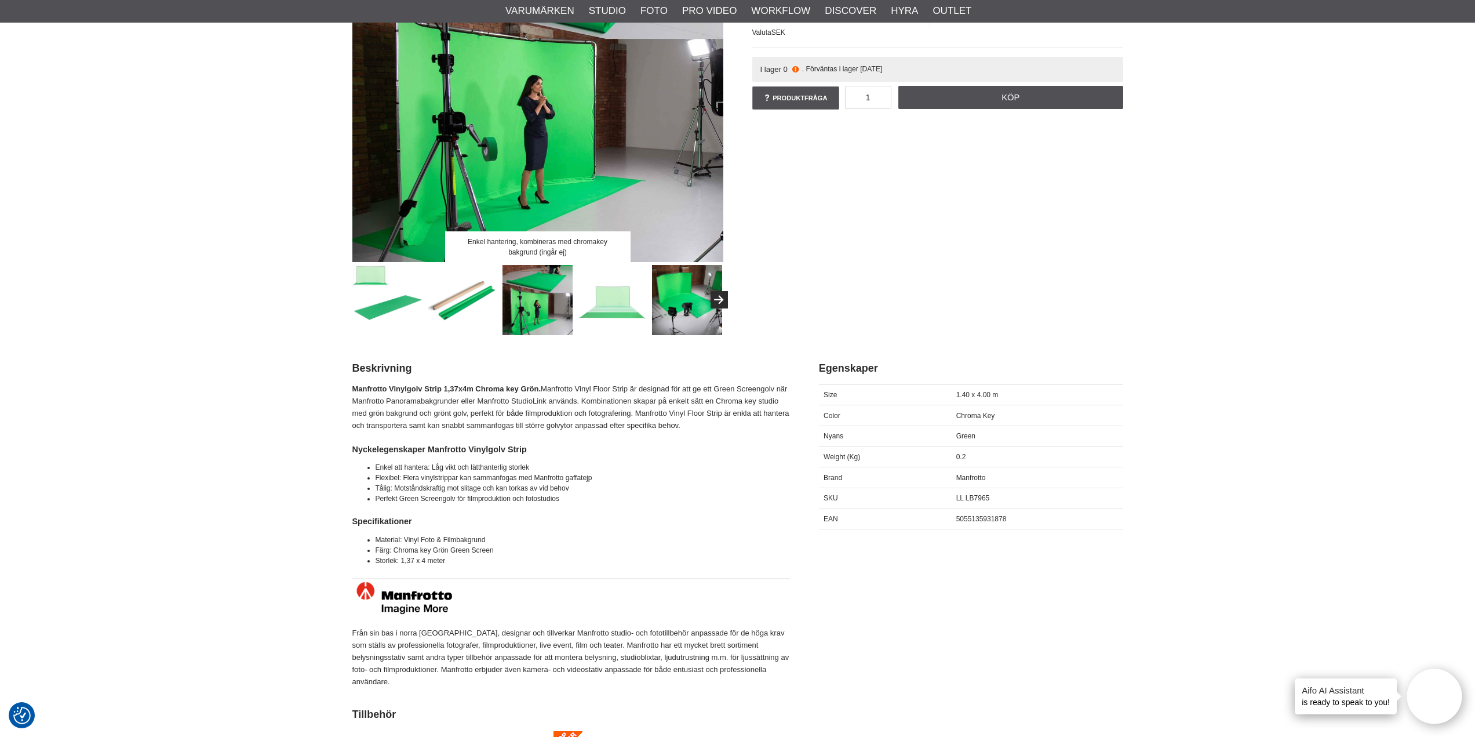
scroll to position [232, 0]
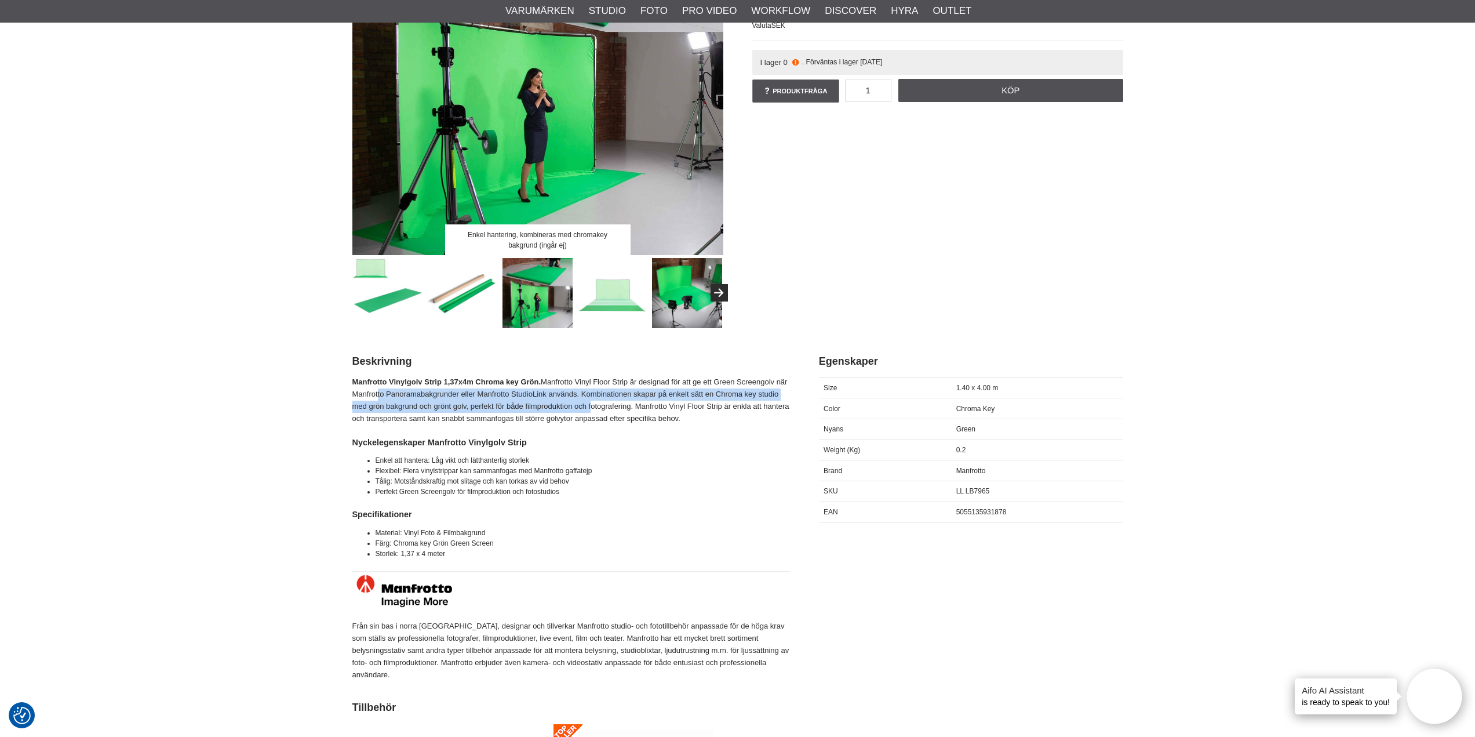
drag, startPoint x: 375, startPoint y: 389, endPoint x: 588, endPoint y: 407, distance: 214.0
click at [588, 407] on p "Manfrotto Vinylgolv Strip 1,37x4m Chroma key Grön. Manfrotto Vinyl Floor Strip …" at bounding box center [571, 400] width 438 height 48
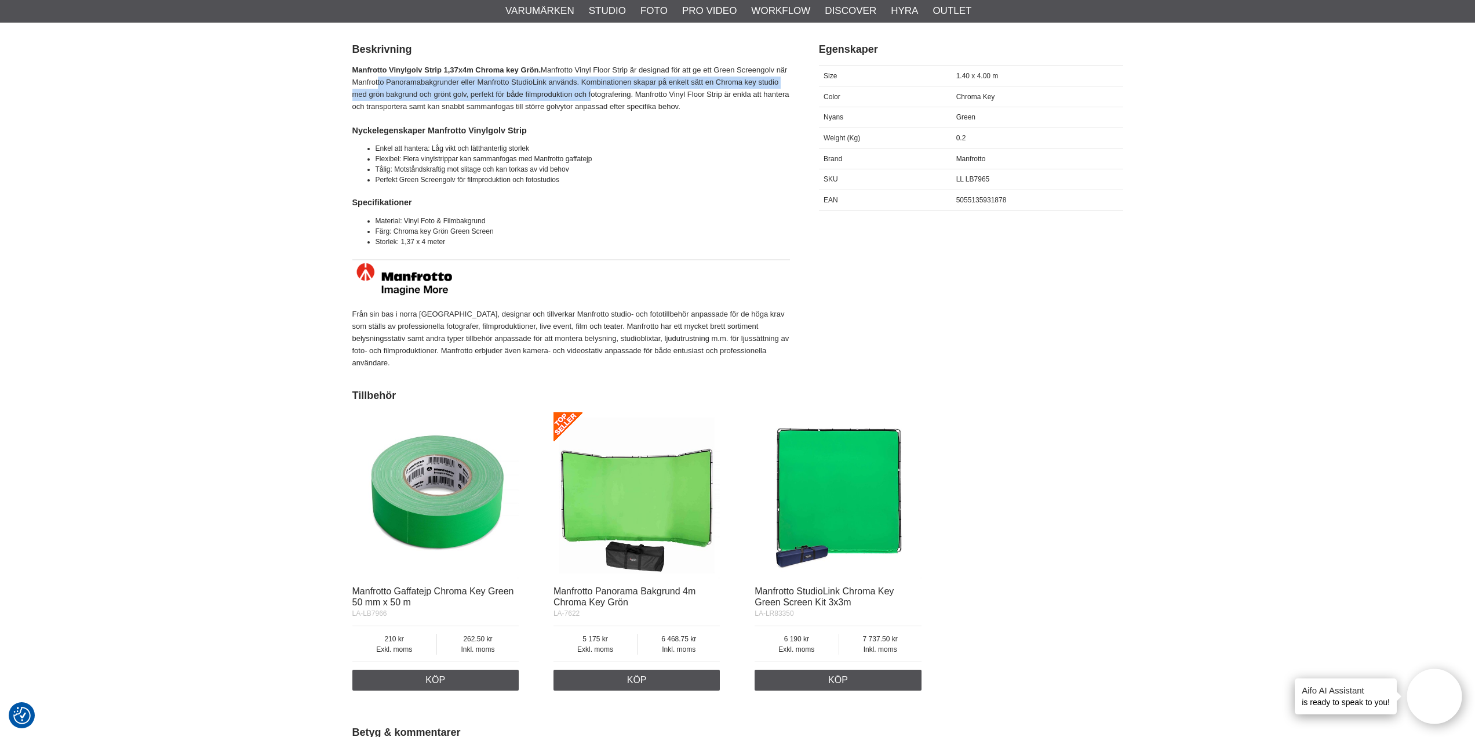
scroll to position [580, 0]
